Goal: Information Seeking & Learning: Learn about a topic

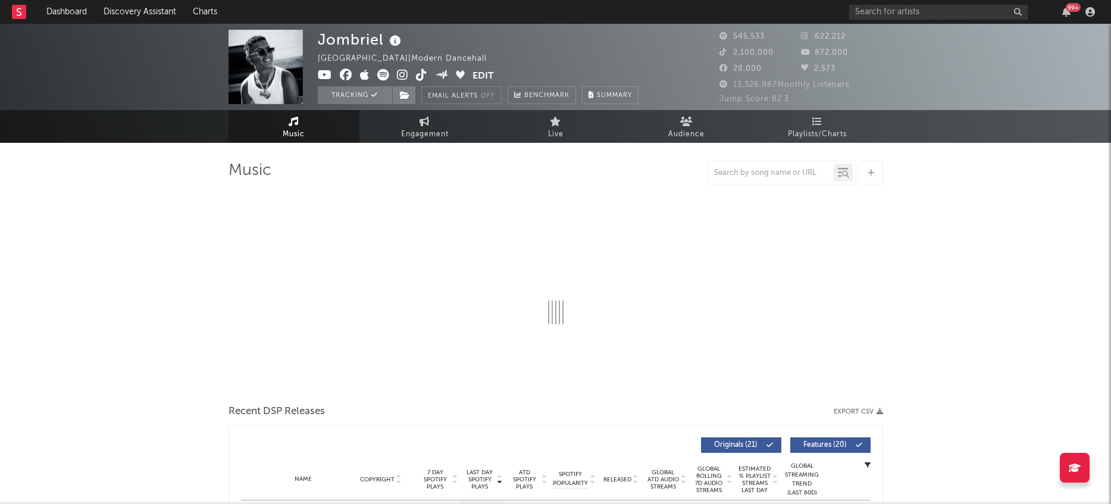
select select "6m"
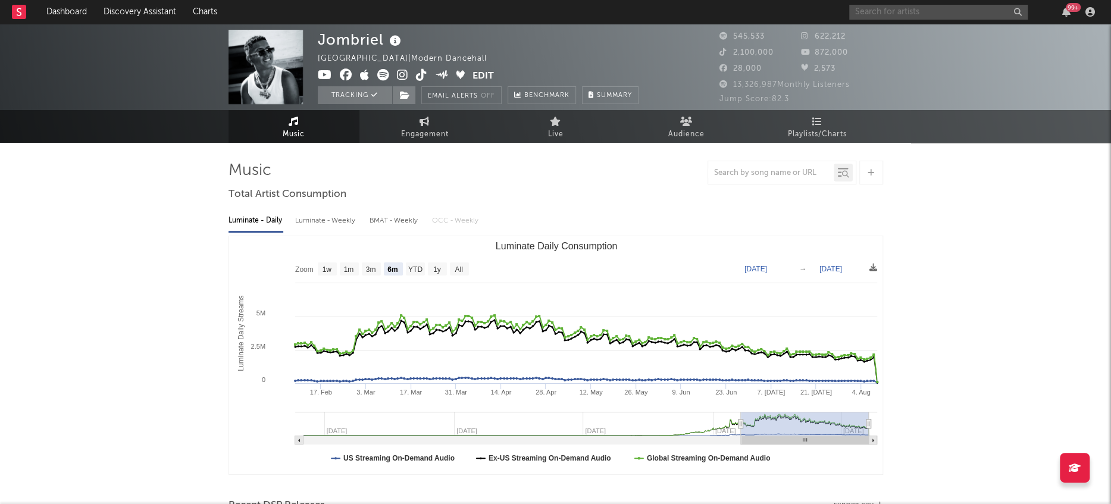
click at [975, 11] on input "text" at bounding box center [939, 12] width 179 height 15
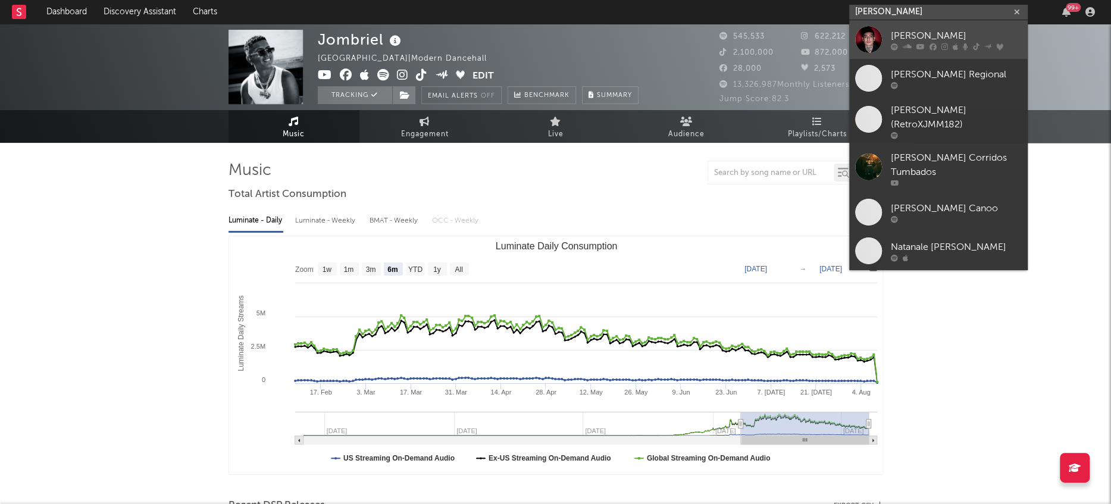
type input "[PERSON_NAME]"
click at [861, 45] on div at bounding box center [868, 39] width 27 height 27
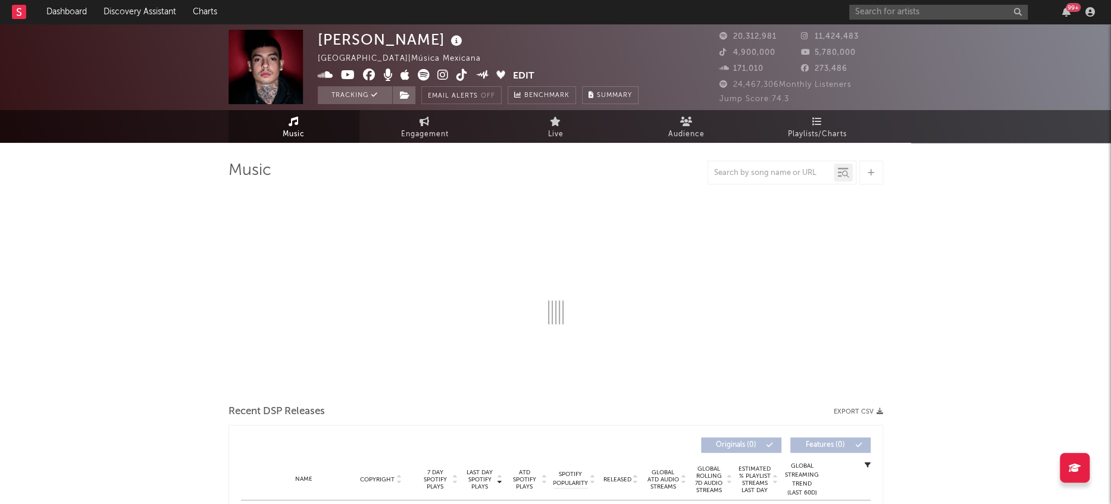
select select "6m"
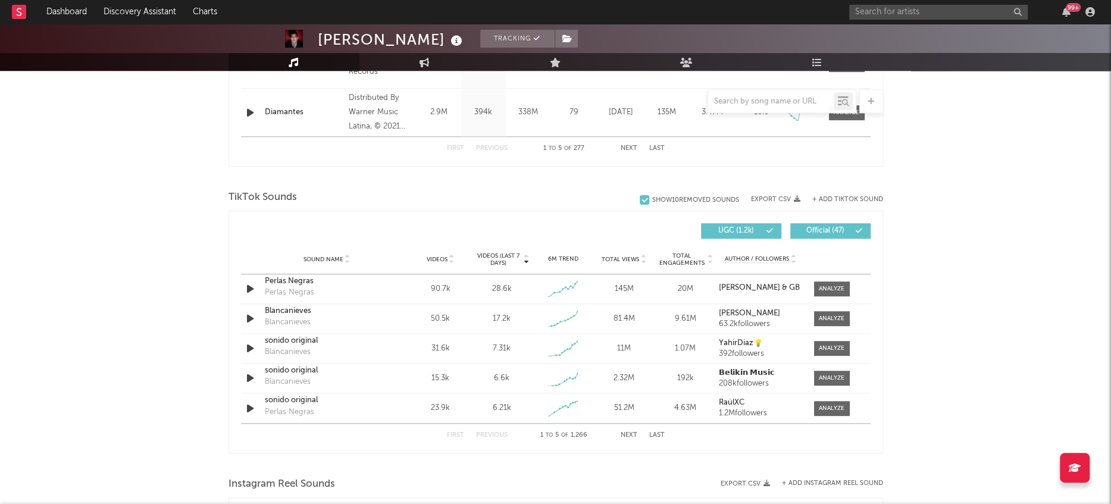
scroll to position [708, 0]
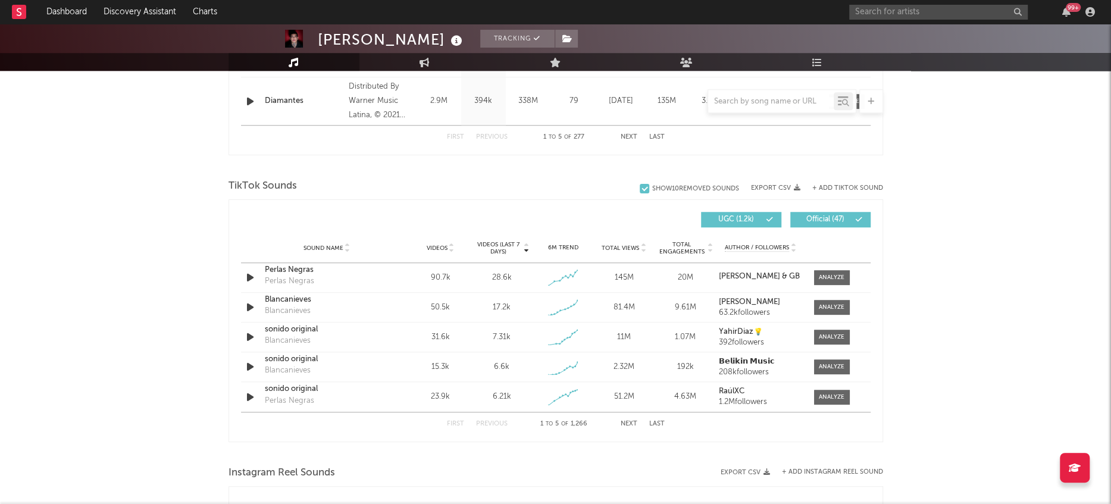
click at [626, 421] on button "Next" at bounding box center [629, 424] width 17 height 7
click at [822, 308] on div at bounding box center [832, 307] width 26 height 9
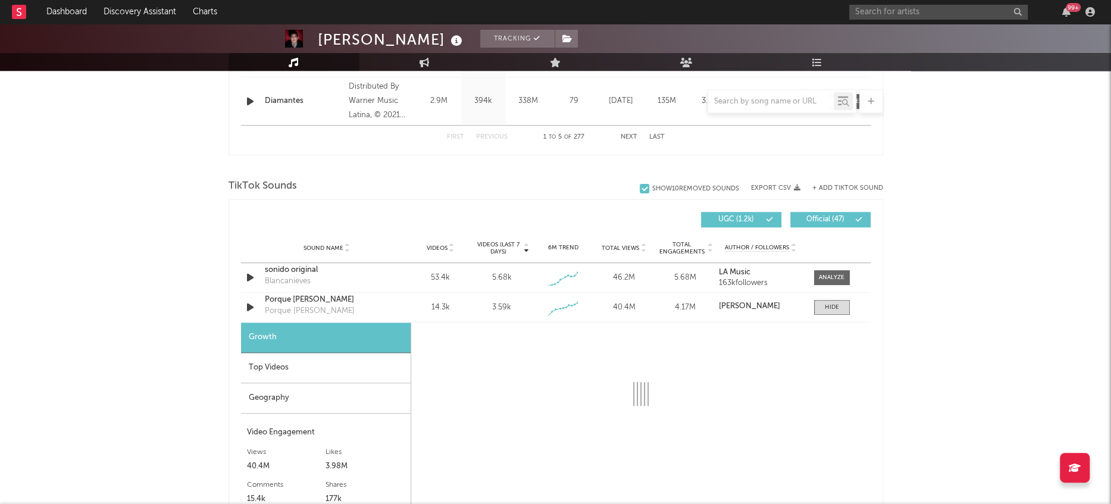
select select "1w"
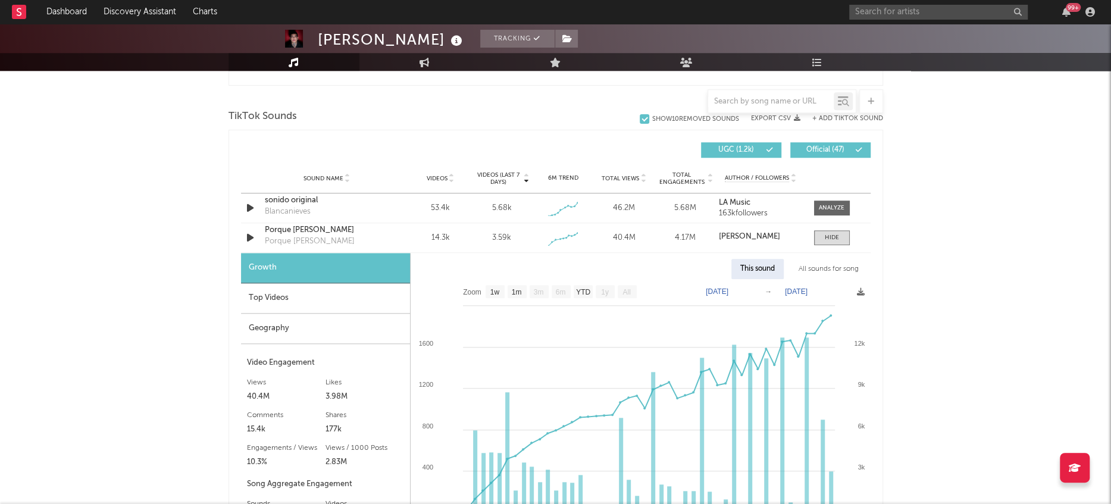
scroll to position [780, 0]
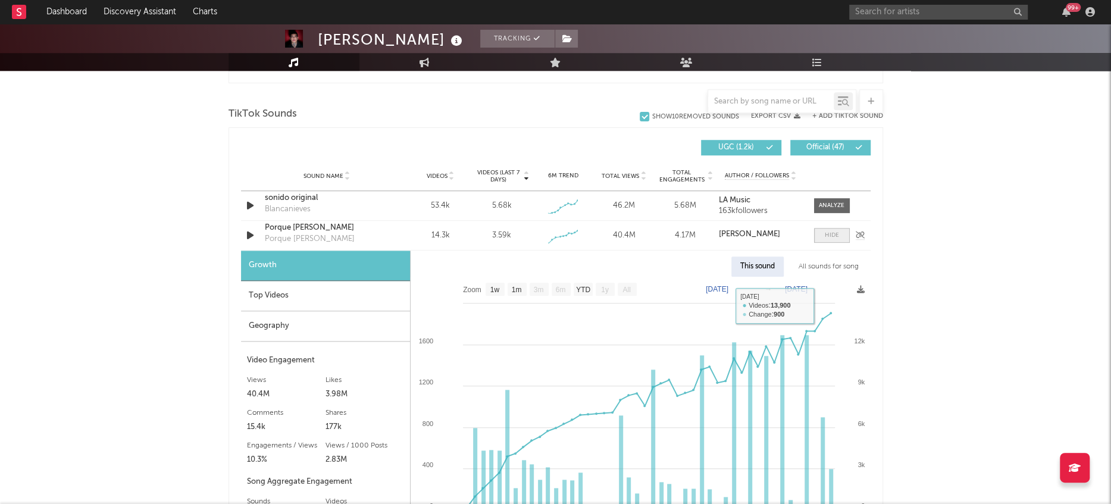
click at [828, 235] on div at bounding box center [832, 235] width 14 height 9
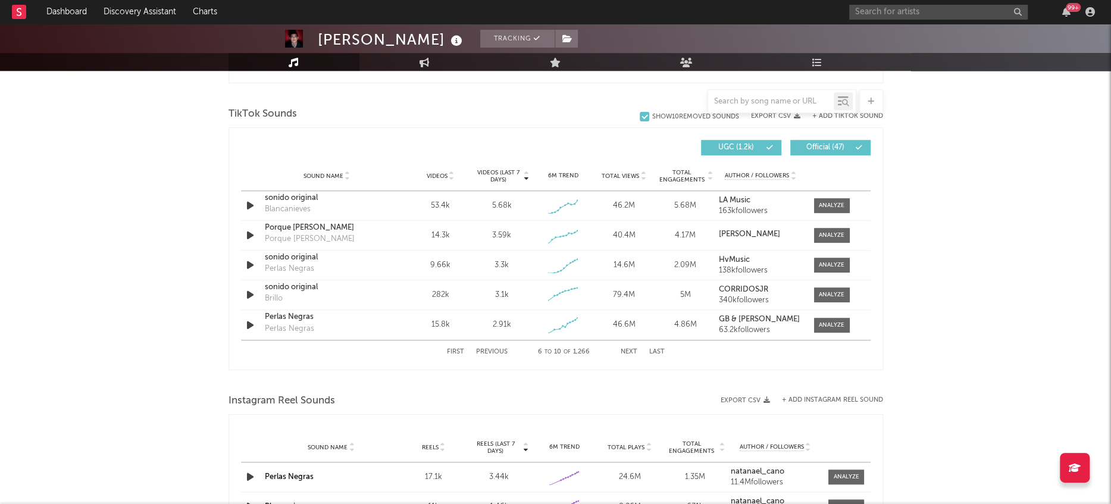
click at [633, 349] on button "Next" at bounding box center [629, 352] width 17 height 7
click at [630, 349] on button "Next" at bounding box center [629, 352] width 17 height 7
click at [786, 98] on input "text" at bounding box center [771, 102] width 126 height 10
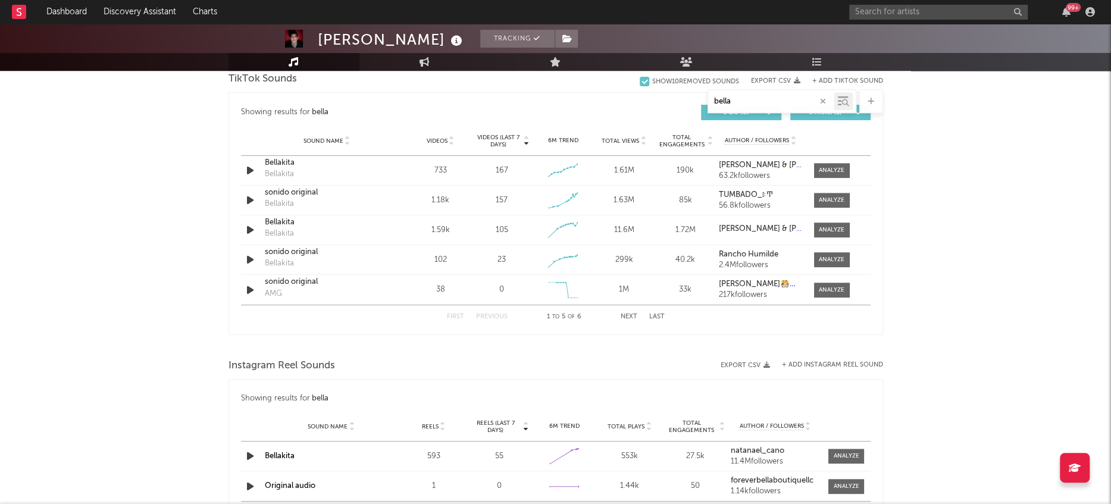
scroll to position [618, 0]
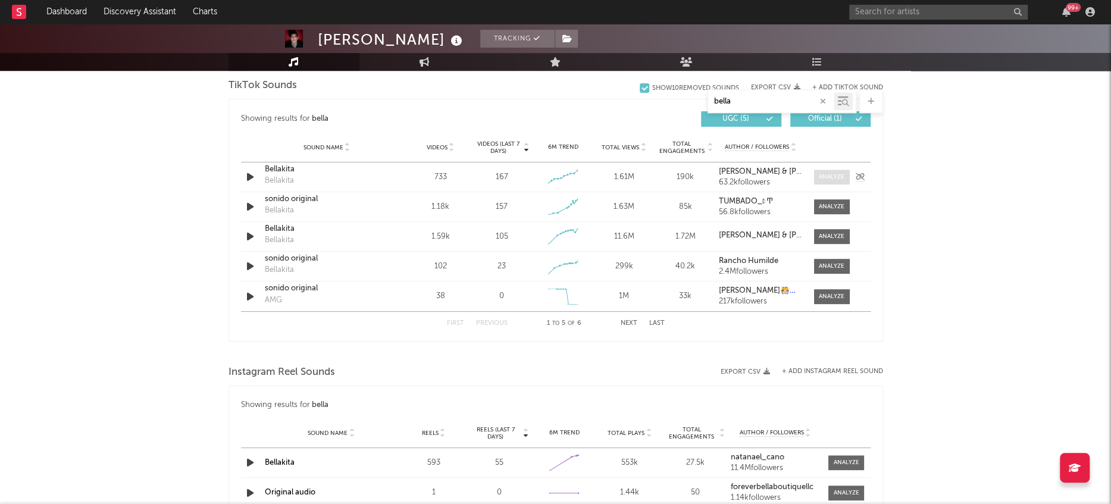
type input "bella"
click at [823, 170] on span at bounding box center [832, 177] width 36 height 15
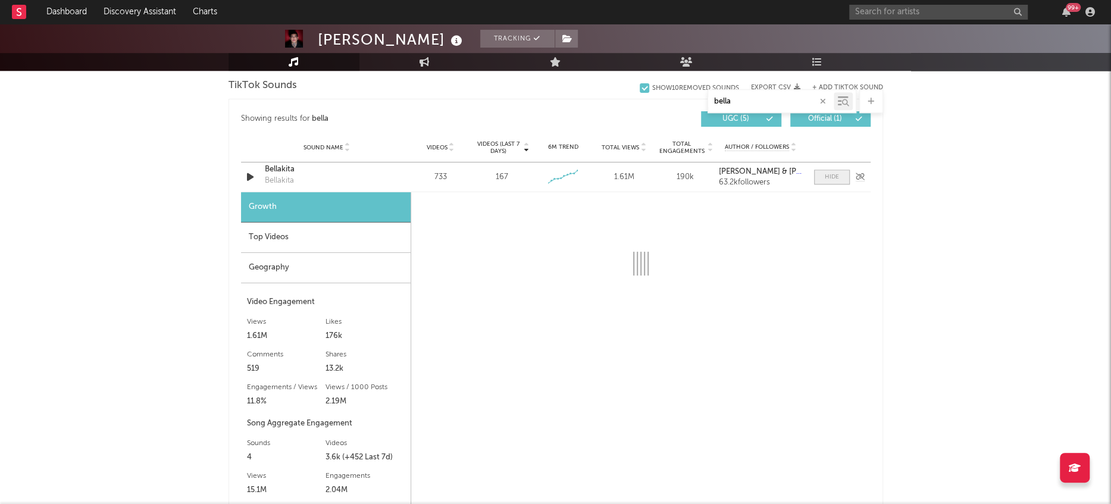
select select "1w"
